Goal: Register for event/course

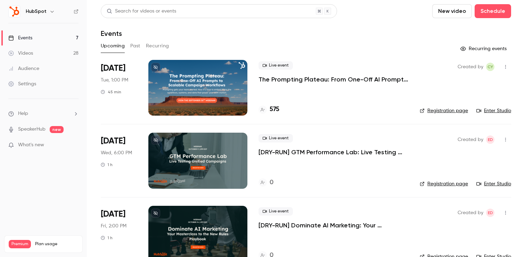
click at [278, 81] on p "The Prompting Plateau: From One-Off AI Prompts to Scalable Campaign Workflows" at bounding box center [334, 79] width 150 height 8
